Goal: Transaction & Acquisition: Purchase product/service

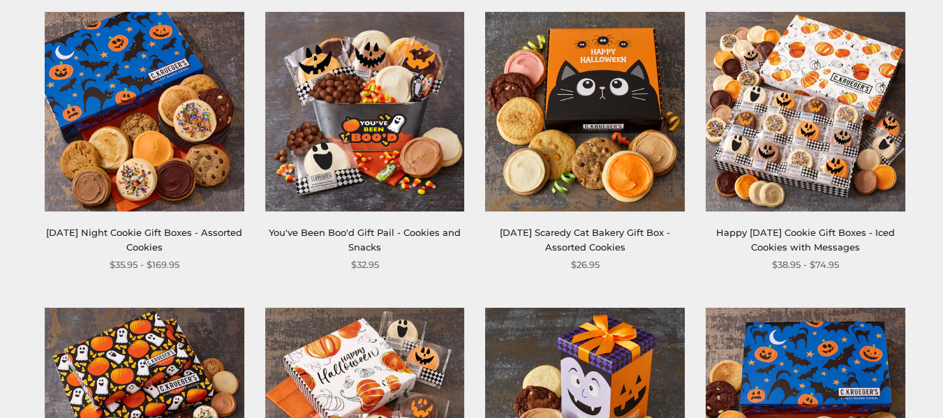
drag, startPoint x: 0, startPoint y: 0, endPoint x: 0, endPoint y: 223, distance: 223.3
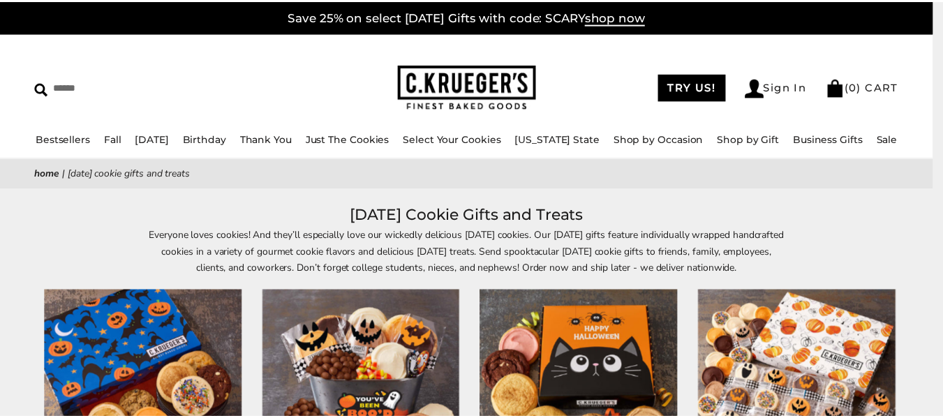
scroll to position [279, 0]
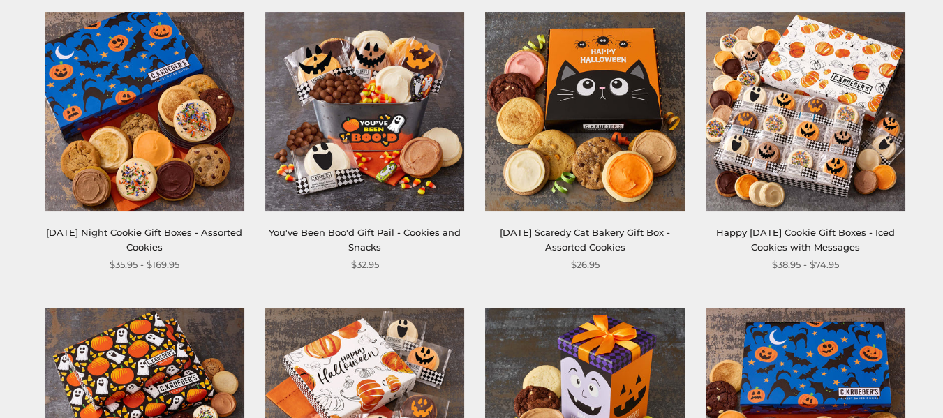
click at [802, 158] on img at bounding box center [805, 112] width 200 height 200
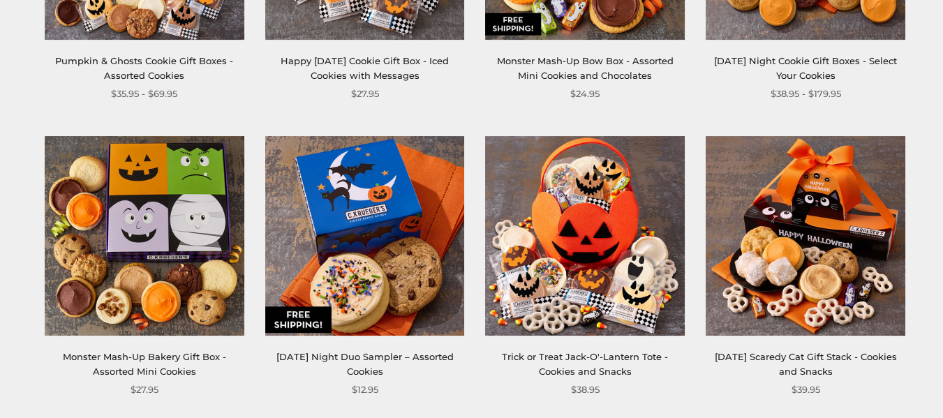
scroll to position [767, 0]
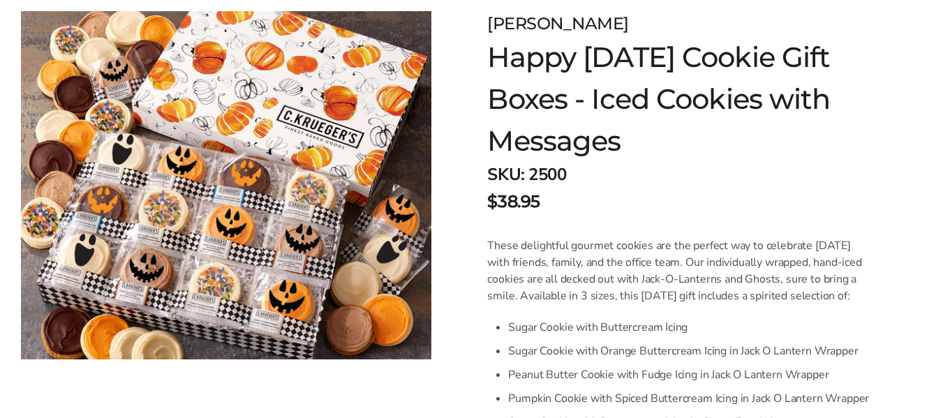
scroll to position [209, 0]
click at [102, 193] on img at bounding box center [226, 185] width 410 height 348
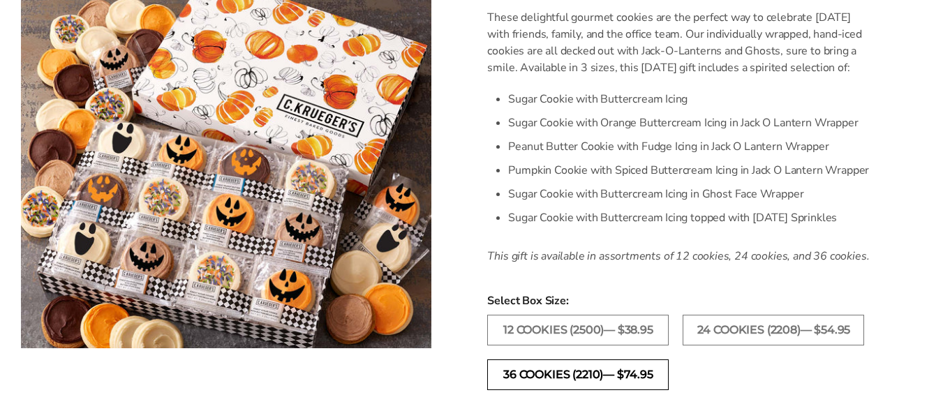
scroll to position [628, 0]
